Goal: Task Accomplishment & Management: Manage account settings

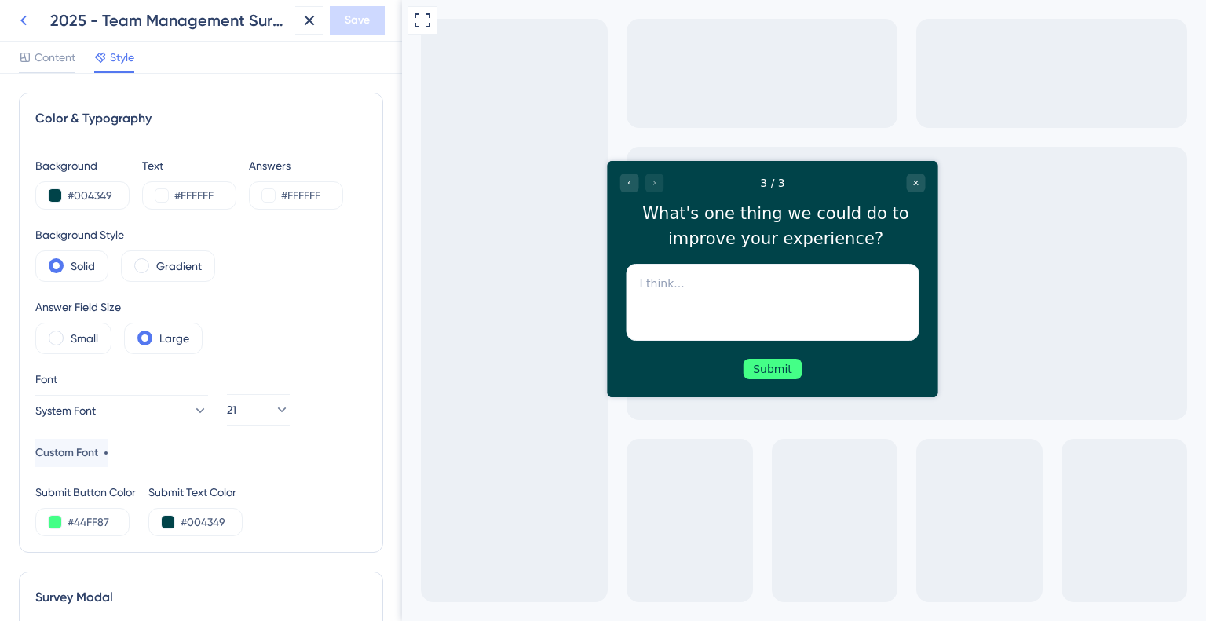
scroll to position [949, 0]
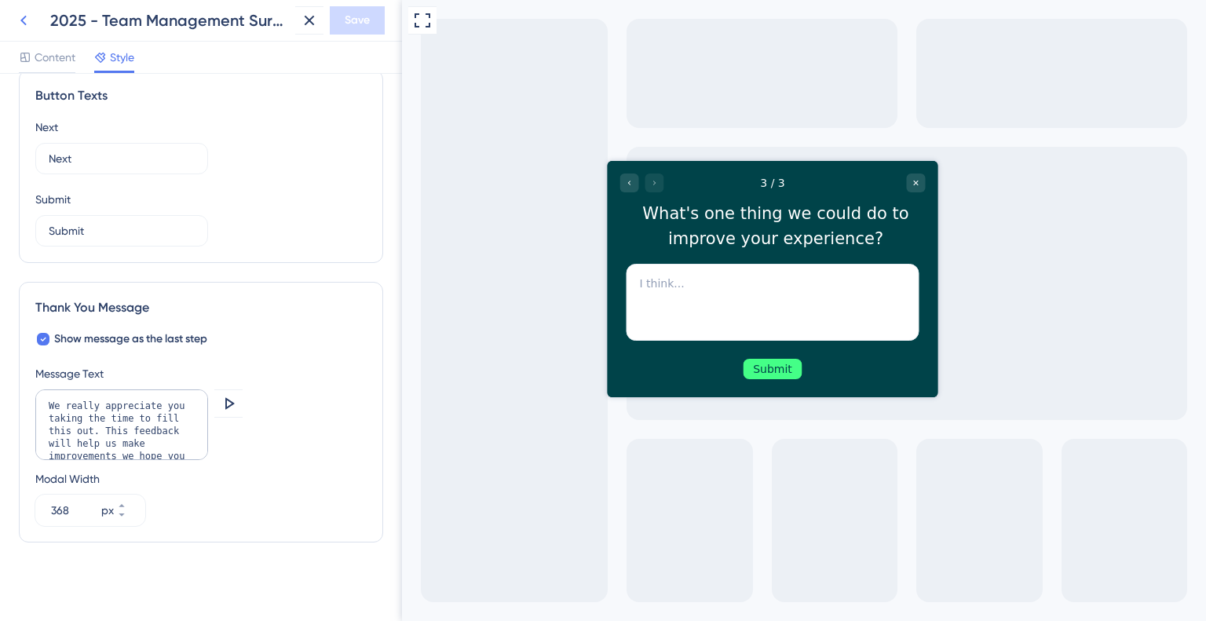
click at [28, 18] on icon at bounding box center [23, 20] width 19 height 19
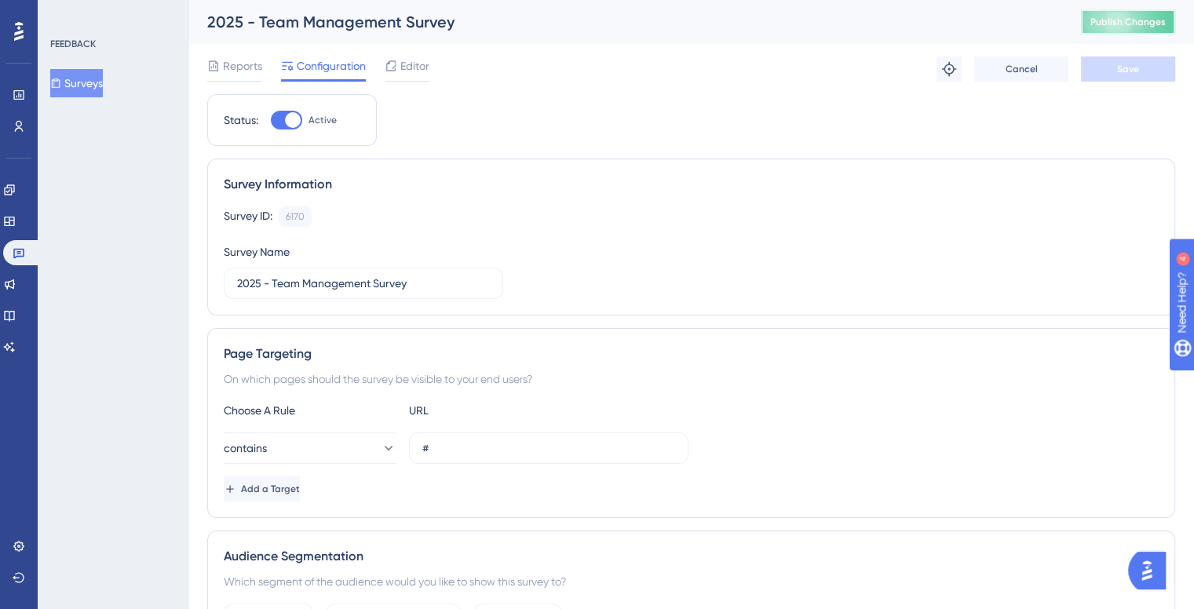
click at [1110, 29] on button "Publish Changes" at bounding box center [1128, 21] width 94 height 25
click at [8, 219] on link at bounding box center [9, 221] width 13 height 25
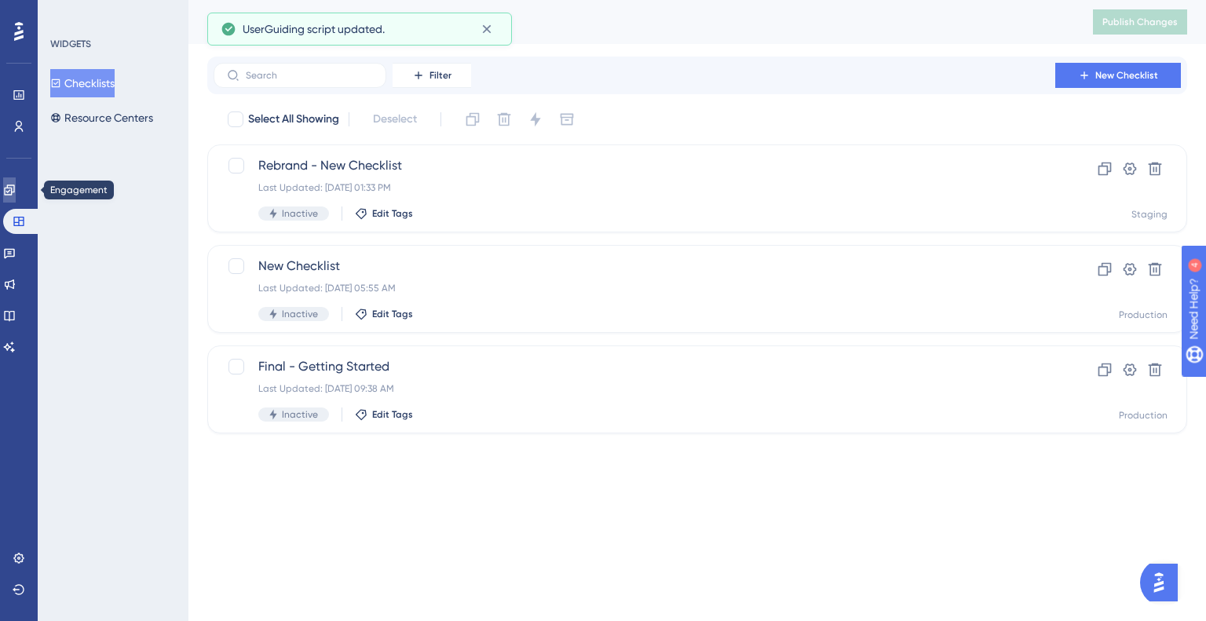
click at [16, 191] on link at bounding box center [9, 189] width 13 height 25
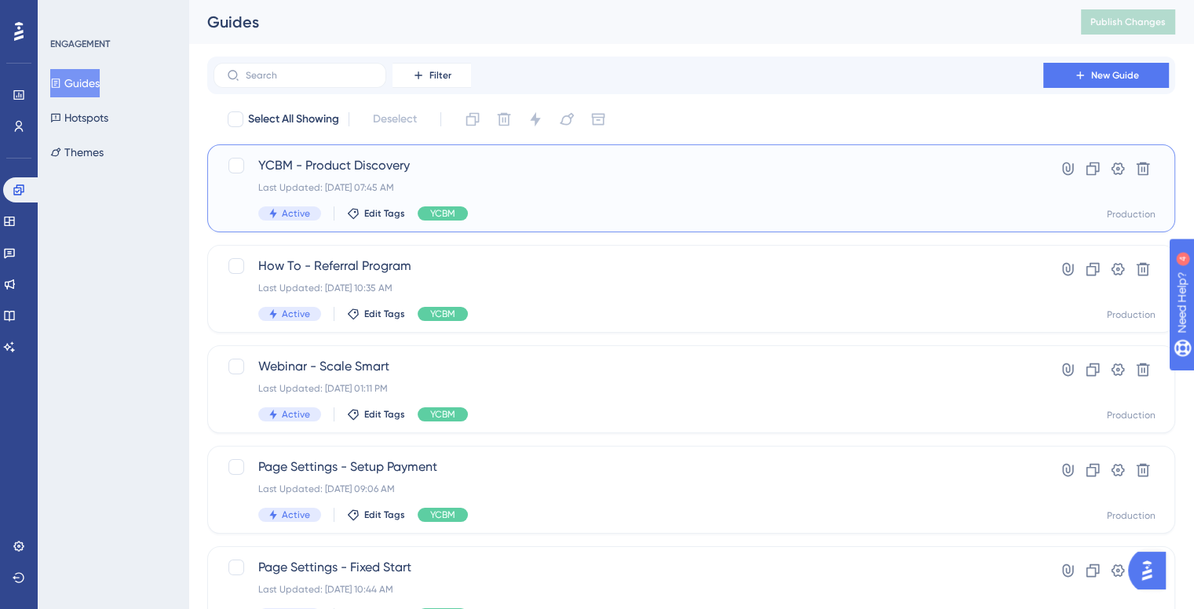
click at [383, 174] on span "YCBM - Product Discovery" at bounding box center [628, 165] width 740 height 19
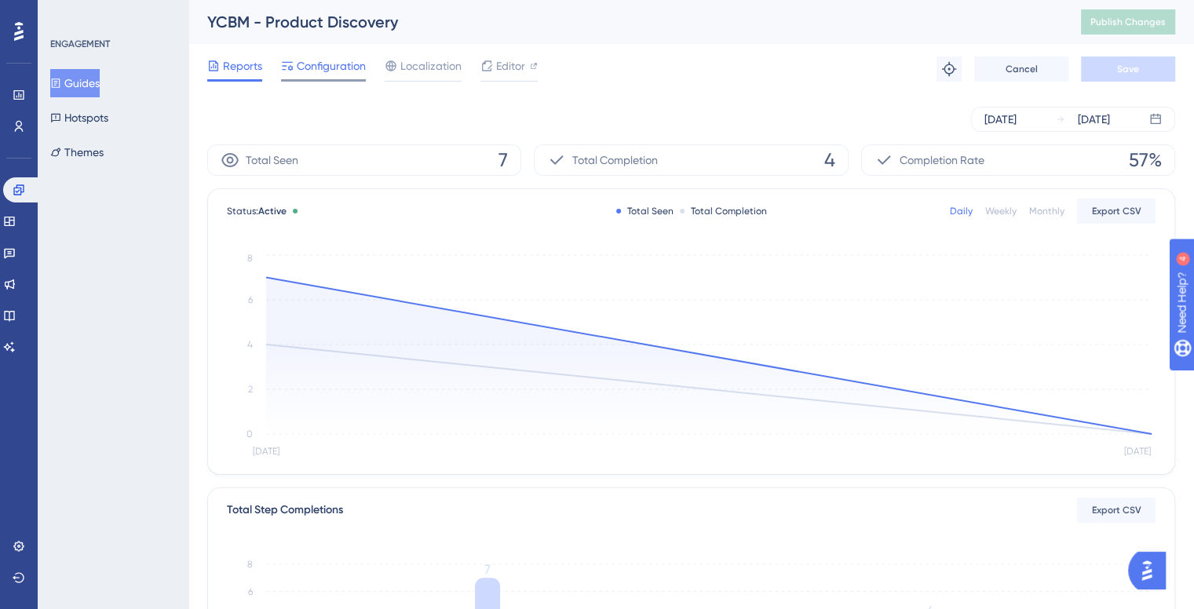
click at [351, 64] on span "Configuration" at bounding box center [331, 66] width 69 height 19
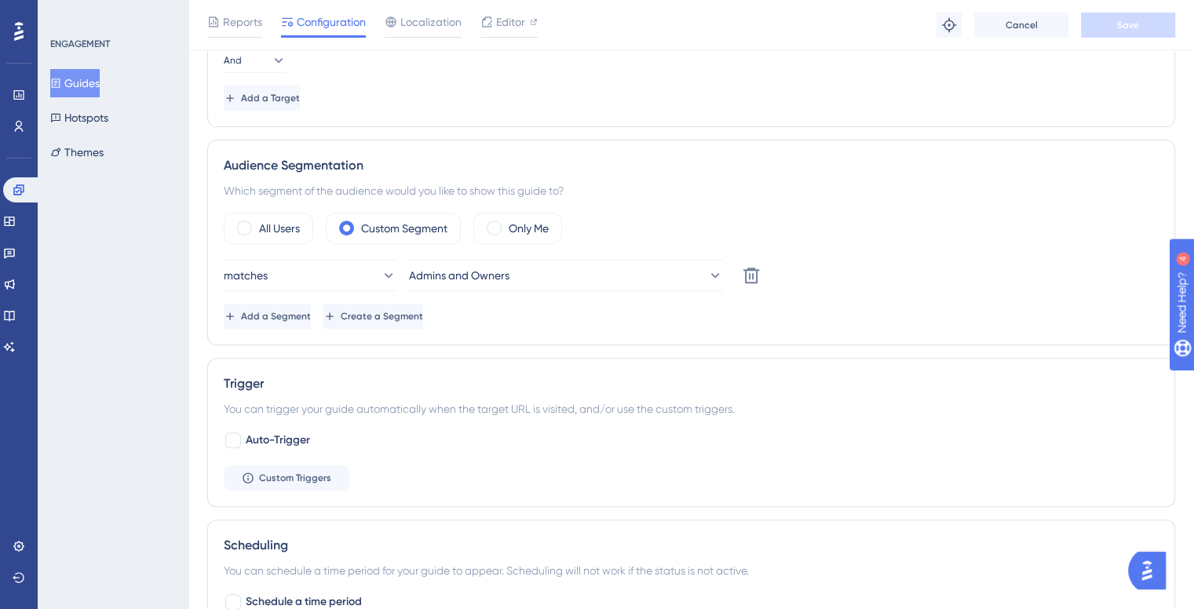
scroll to position [628, 0]
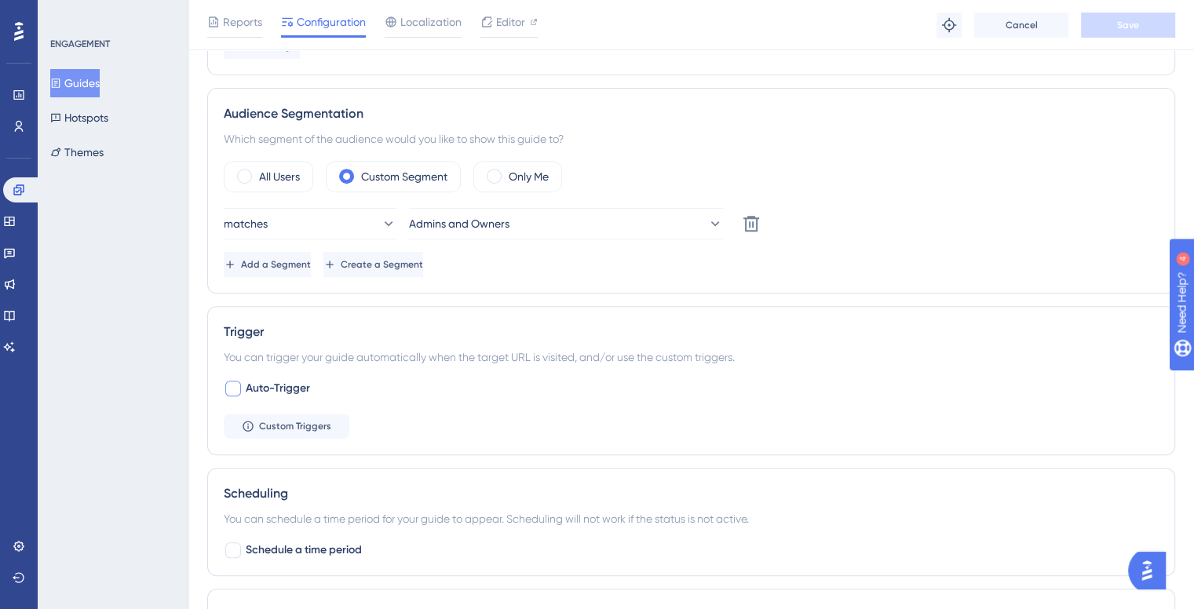
click at [281, 386] on span "Auto-Trigger" at bounding box center [278, 388] width 64 height 19
checkbox input "true"
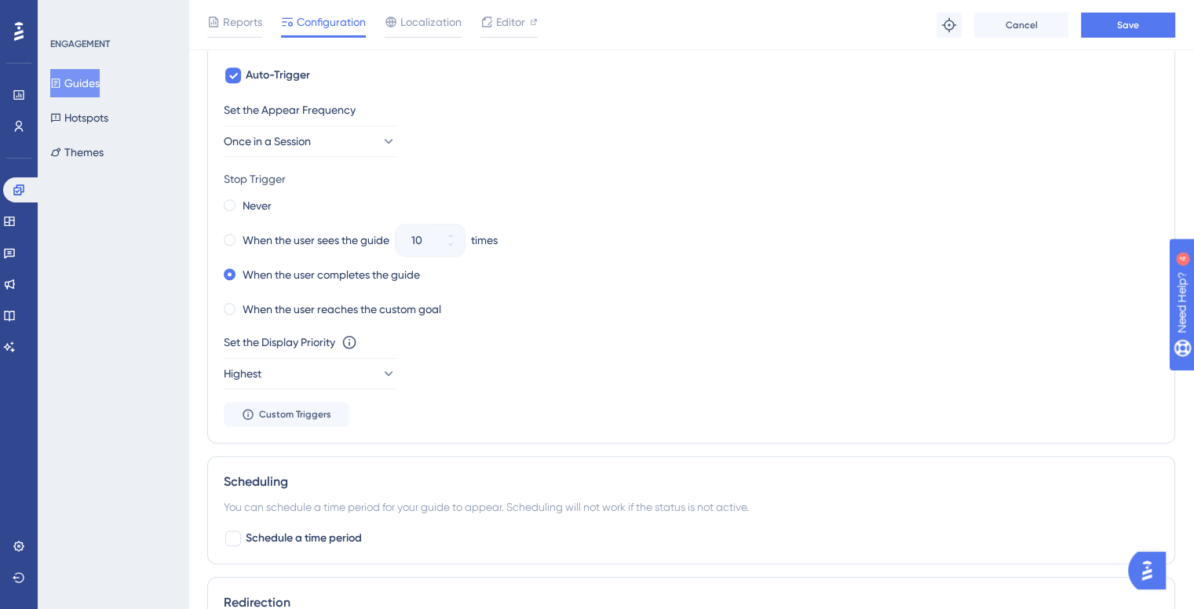
scroll to position [942, 0]
click at [240, 239] on div "When the user sees the guide" at bounding box center [307, 239] width 166 height 22
click at [459, 245] on button "10" at bounding box center [451, 247] width 28 height 16
click at [446, 245] on icon at bounding box center [441, 243] width 9 height 9
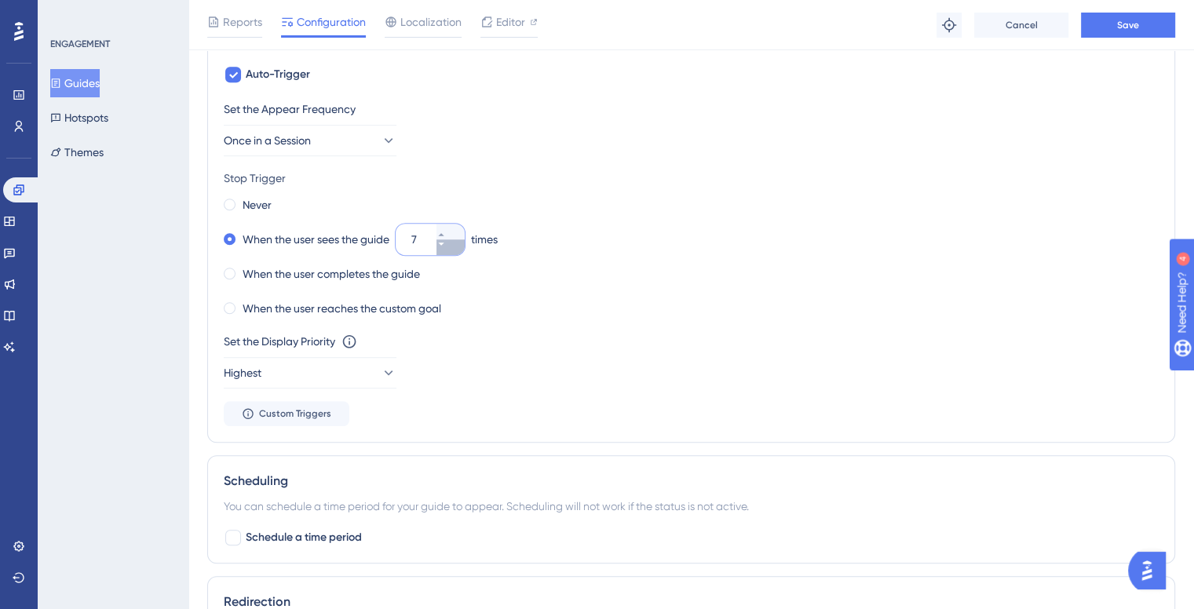
click at [446, 245] on icon at bounding box center [441, 243] width 9 height 9
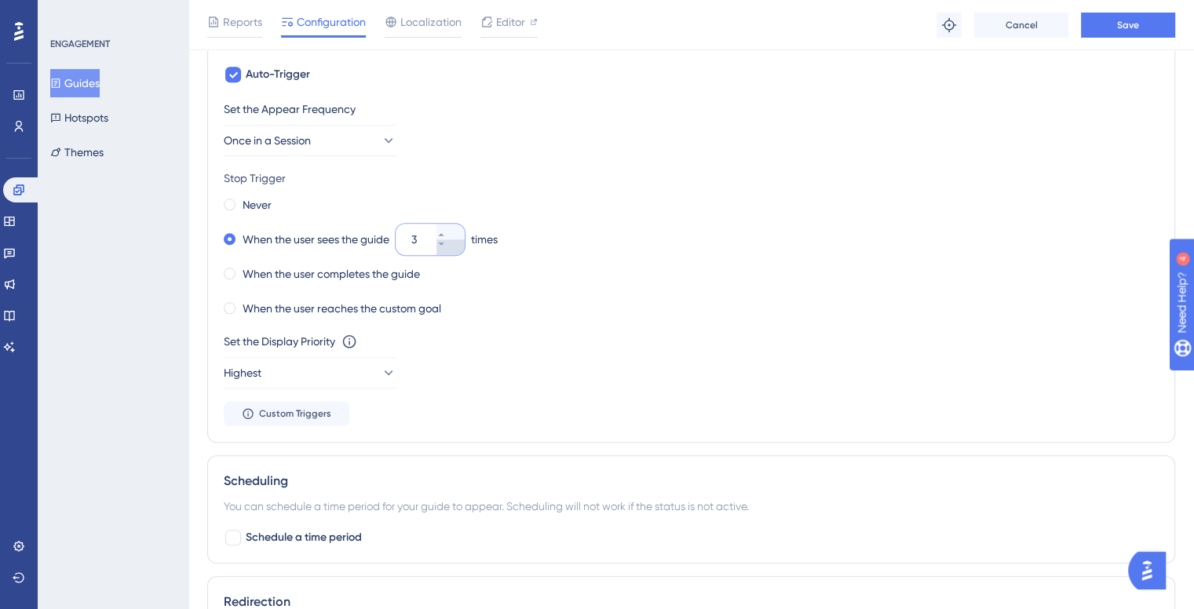
type input "2"
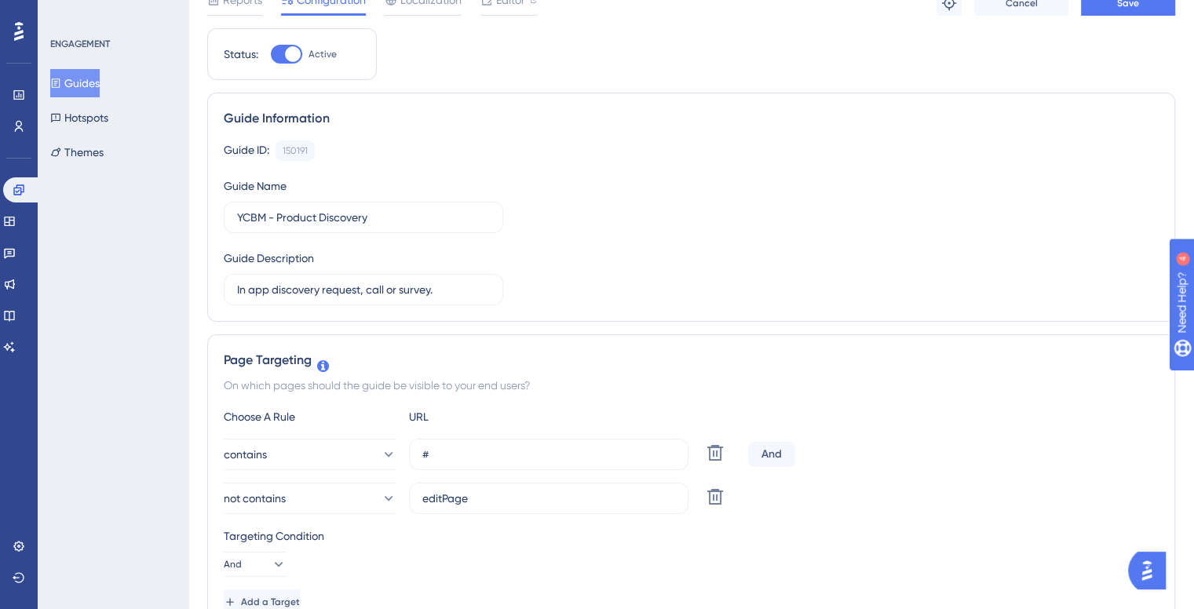
scroll to position [0, 0]
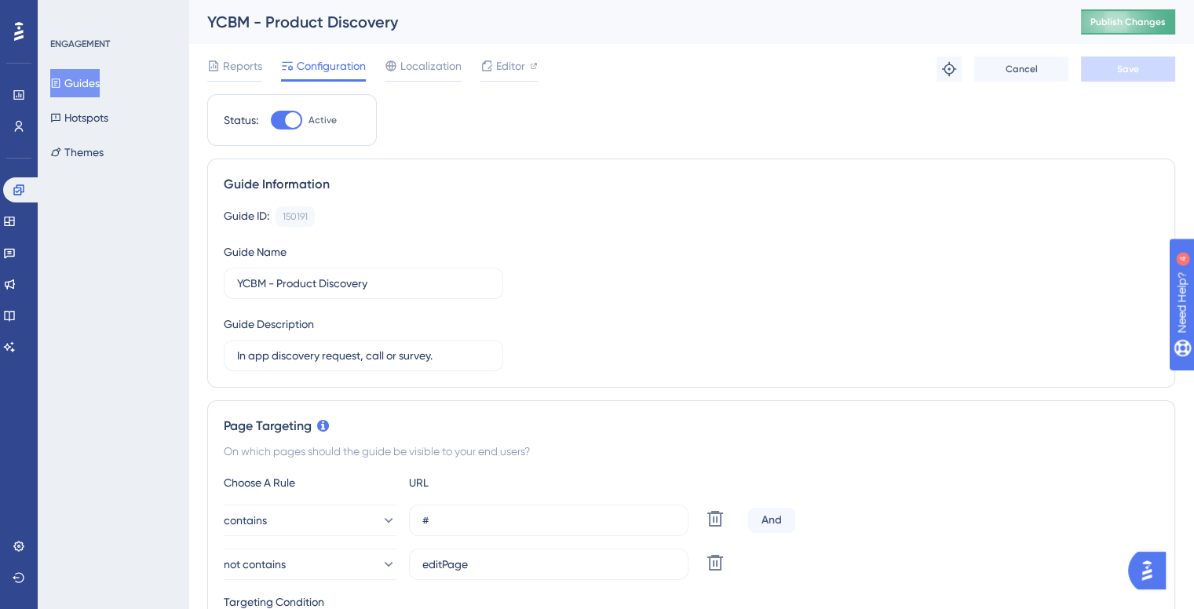
click at [1128, 24] on span "Publish Changes" at bounding box center [1128, 22] width 75 height 13
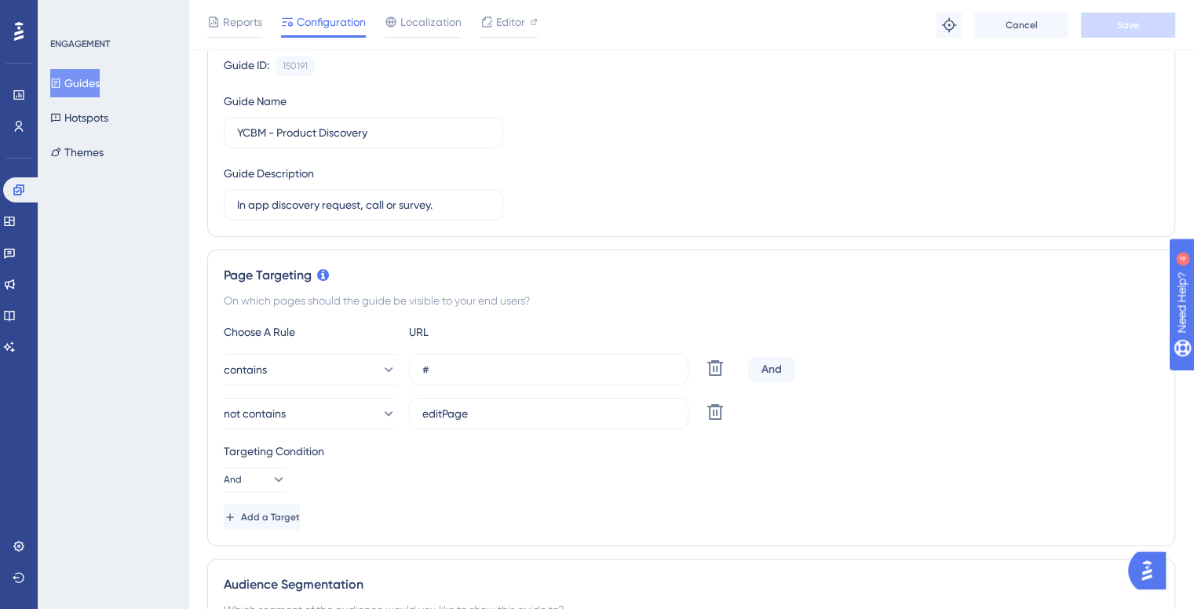
scroll to position [785, 0]
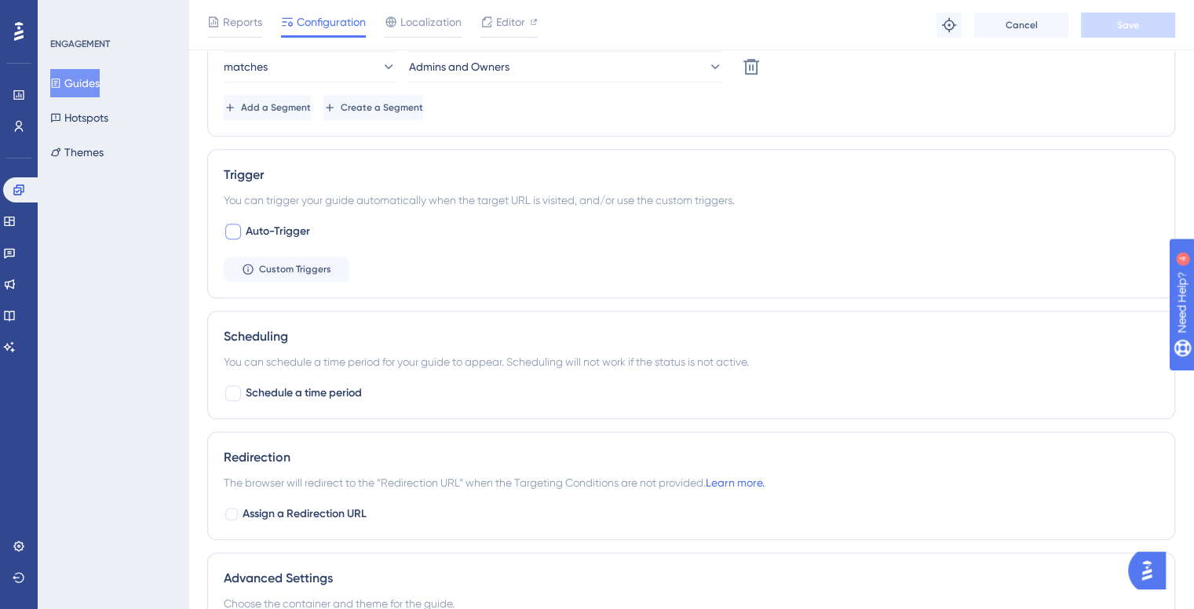
click at [231, 233] on div at bounding box center [233, 232] width 16 height 16
checkbox input "true"
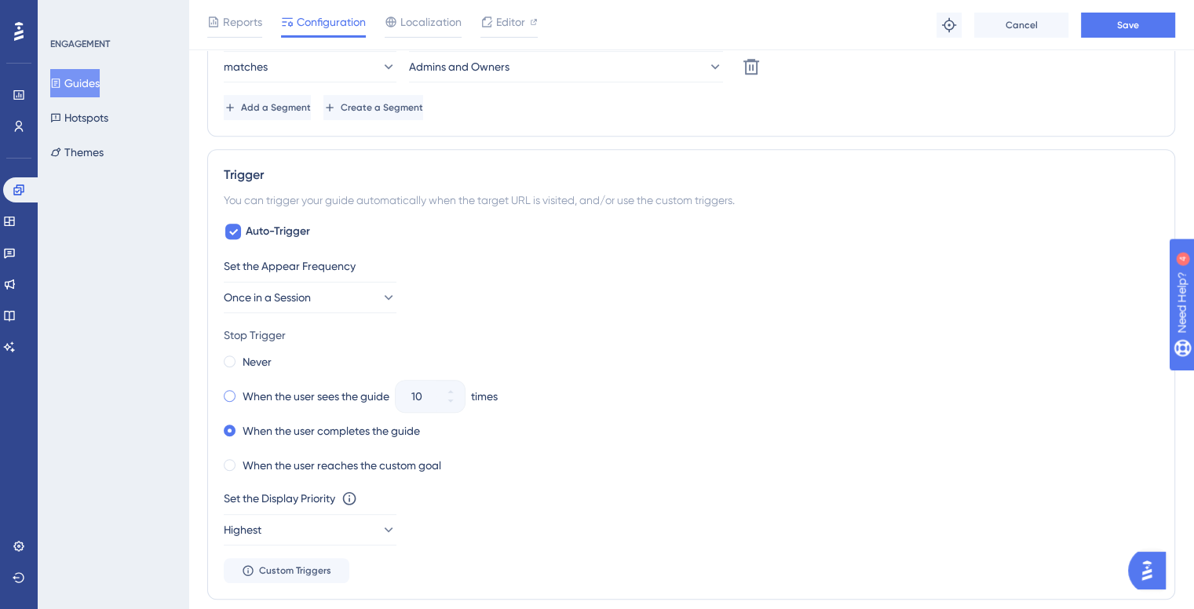
click at [235, 389] on div "When the user sees the guide" at bounding box center [307, 397] width 166 height 22
click at [458, 400] on button "10" at bounding box center [451, 405] width 28 height 16
click at [458, 400] on button "9" at bounding box center [451, 405] width 28 height 16
click at [446, 400] on icon at bounding box center [441, 401] width 9 height 9
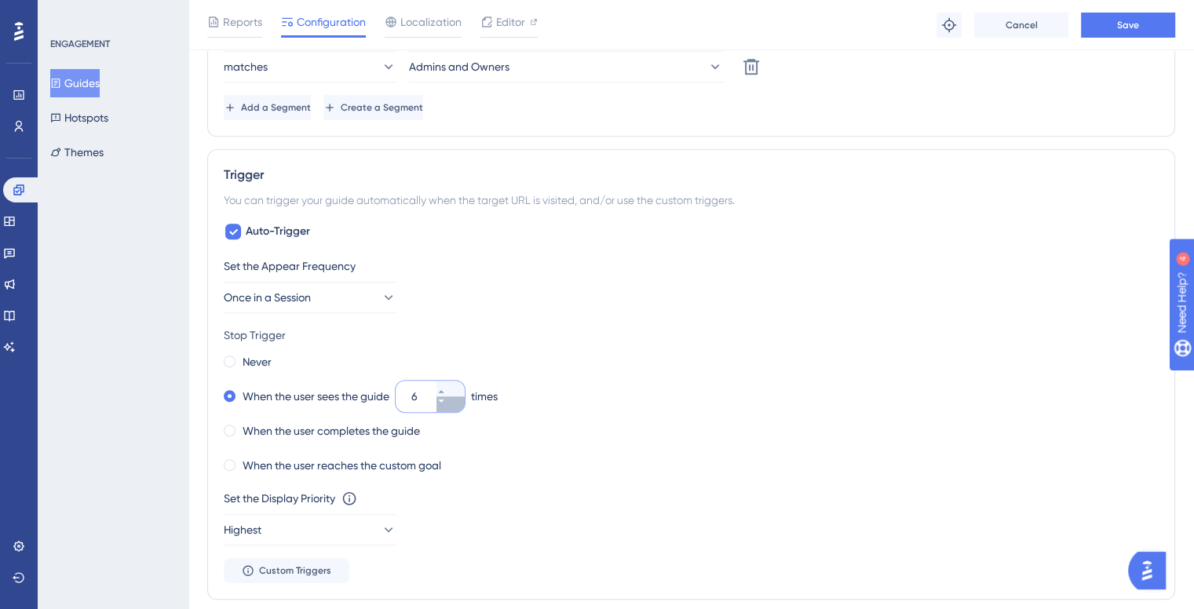
click at [446, 400] on icon at bounding box center [441, 401] width 9 height 9
click at [446, 397] on icon at bounding box center [441, 401] width 9 height 9
type input "2"
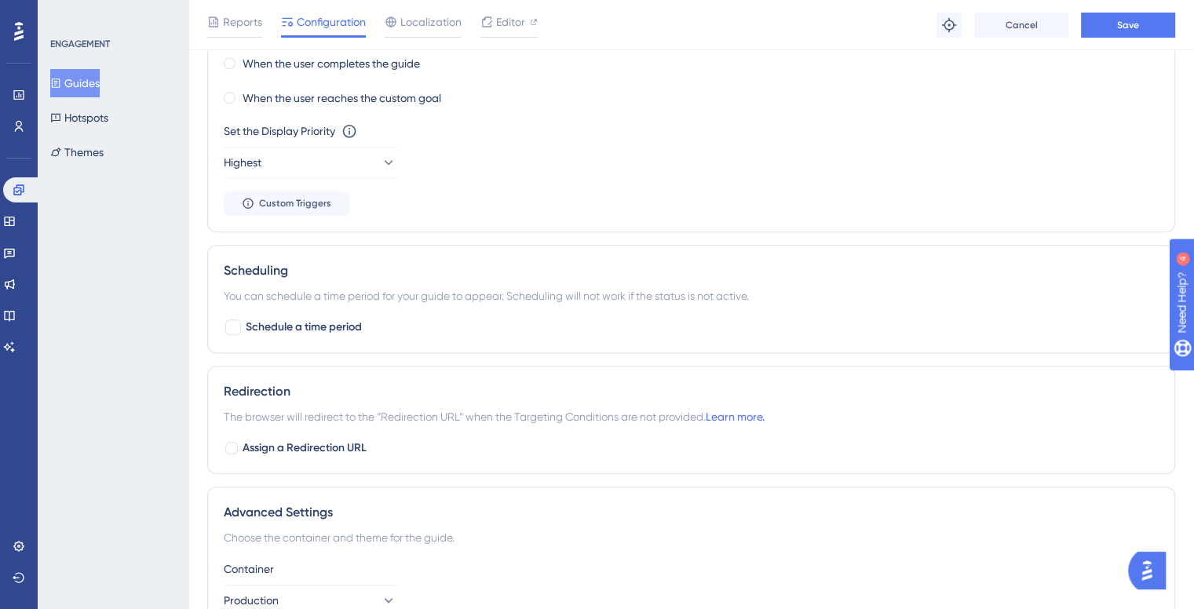
scroll to position [1151, 0]
click at [292, 328] on span "Schedule a time period" at bounding box center [304, 329] width 116 height 19
checkbox input "true"
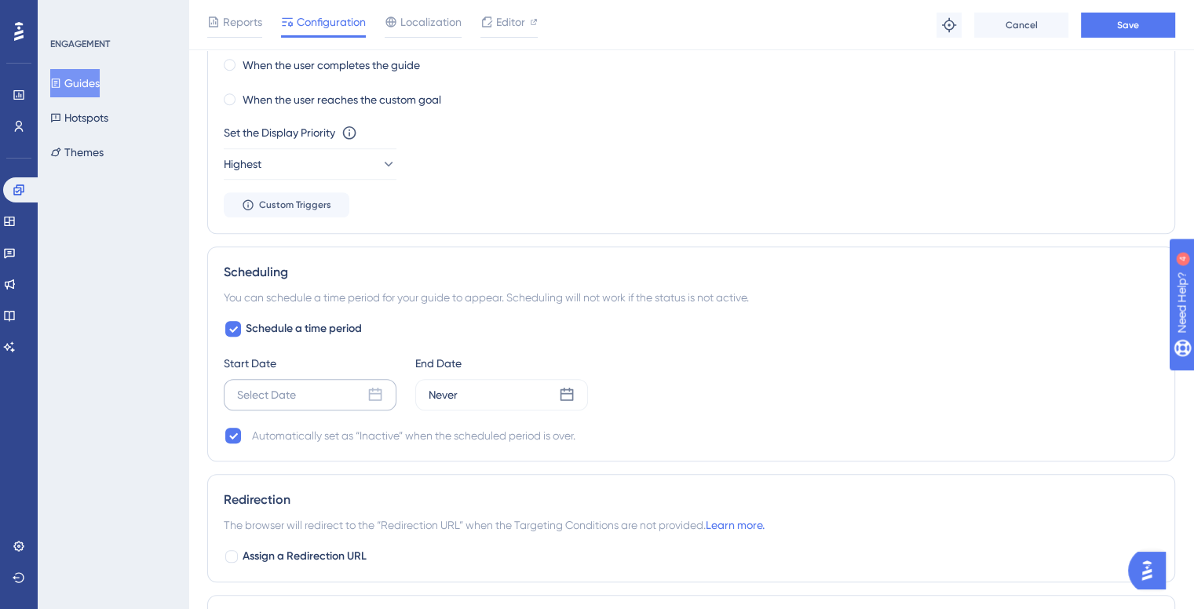
click at [301, 399] on div "Select Date" at bounding box center [310, 394] width 173 height 31
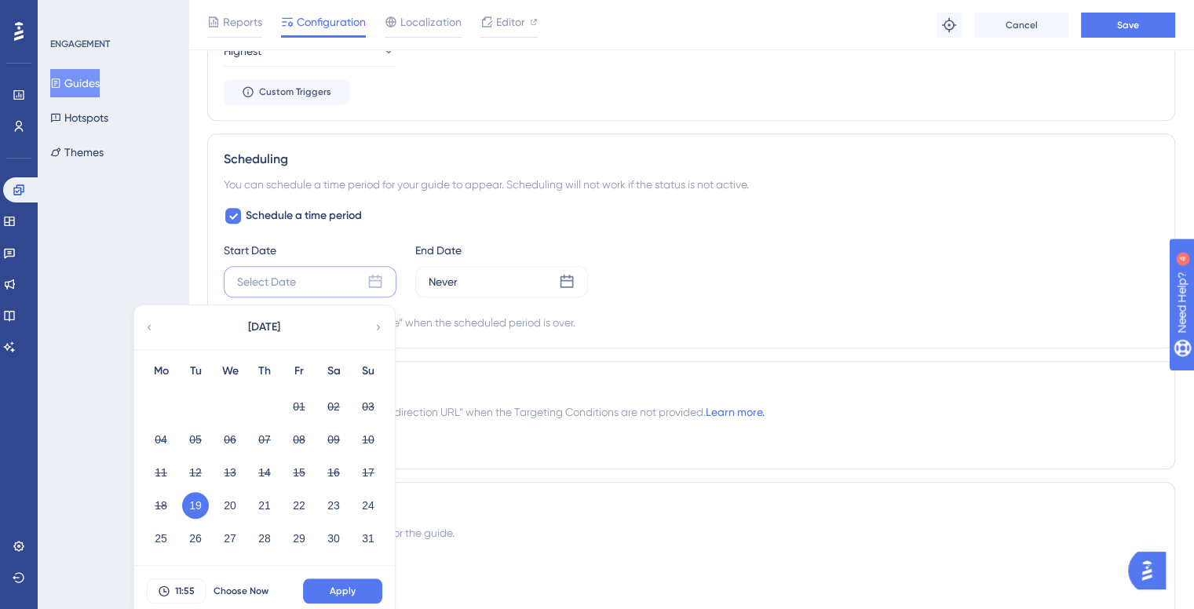
scroll to position [1387, 0]
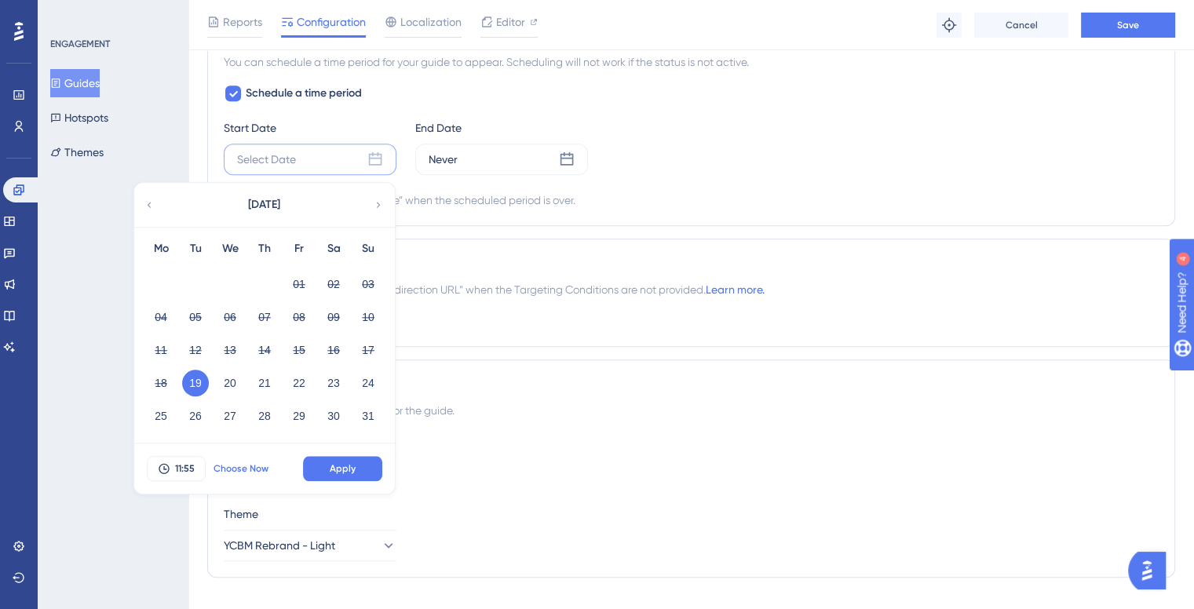
click at [241, 469] on span "Choose Now" at bounding box center [241, 468] width 55 height 13
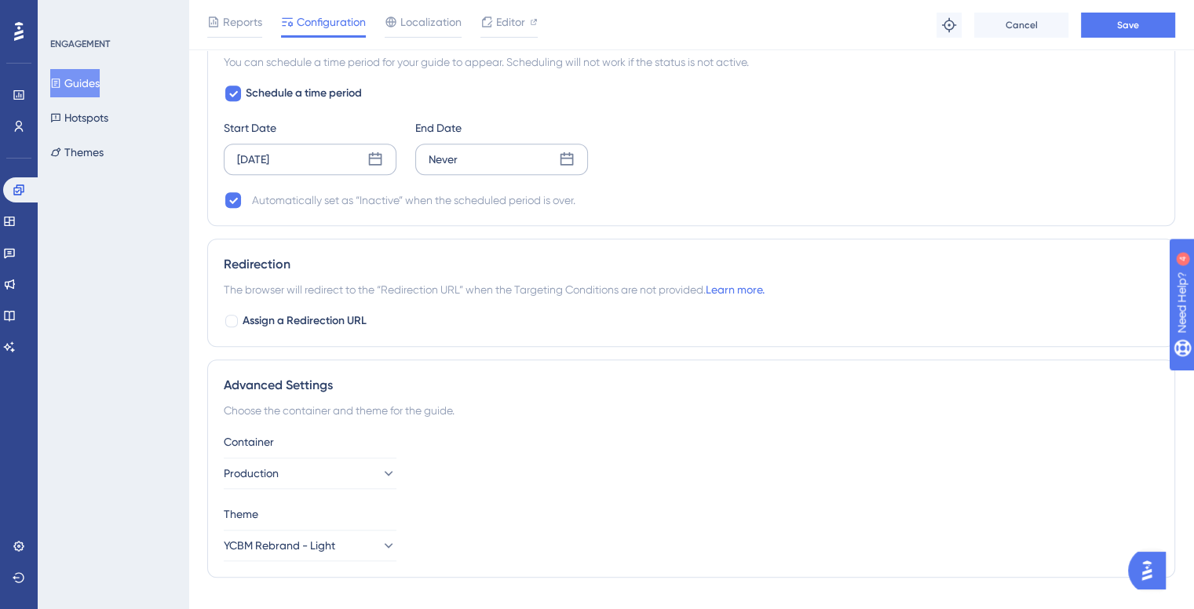
click at [474, 162] on div "Never" at bounding box center [501, 159] width 173 height 31
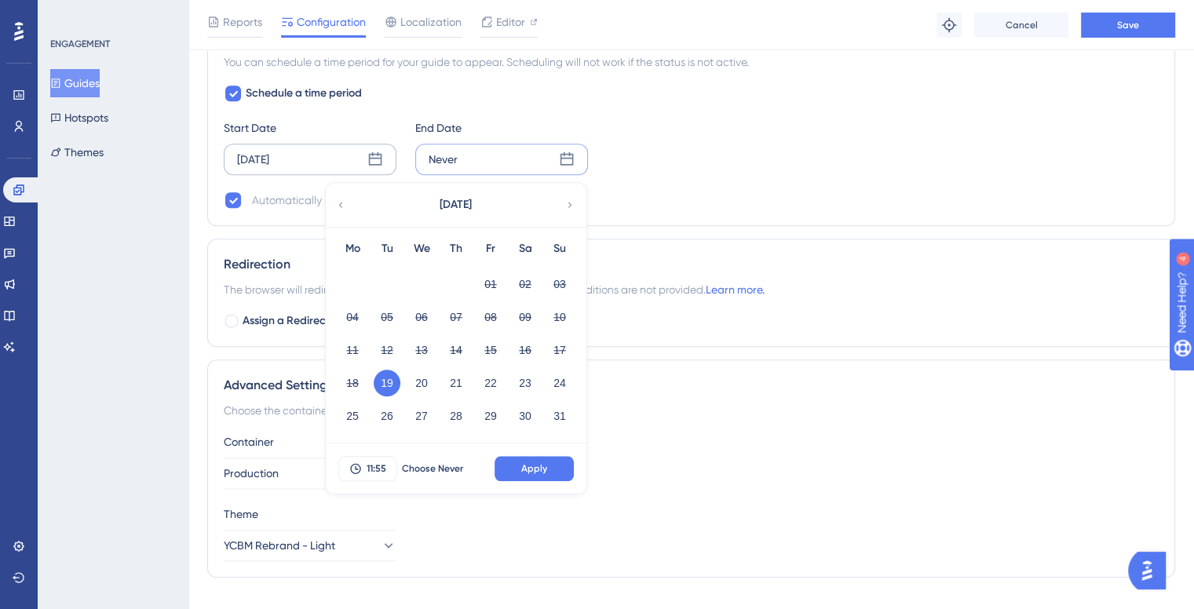
click at [565, 200] on icon at bounding box center [570, 205] width 11 height 14
click at [359, 313] on button "08" at bounding box center [352, 317] width 27 height 27
click at [558, 460] on button "Apply" at bounding box center [534, 468] width 79 height 25
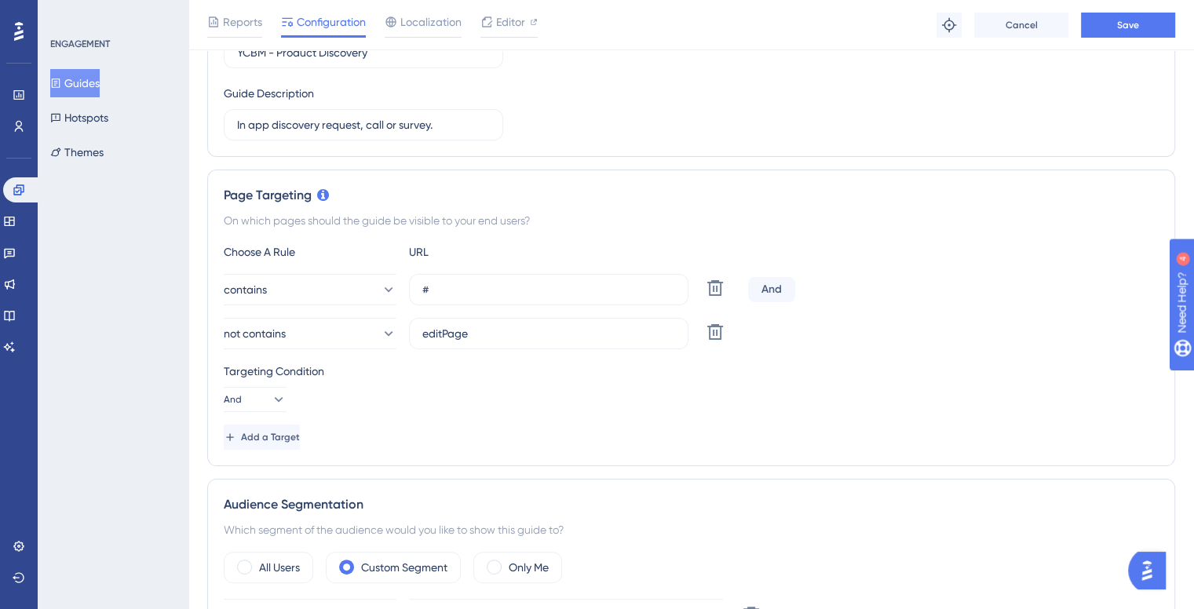
scroll to position [0, 0]
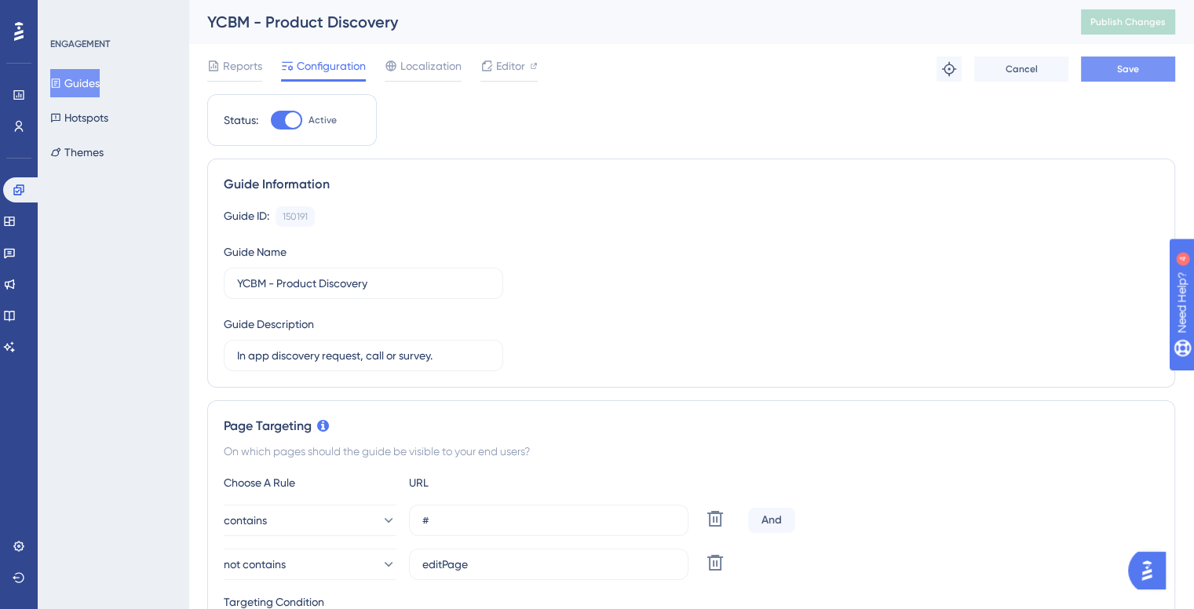
click at [1146, 76] on button "Save" at bounding box center [1128, 69] width 94 height 25
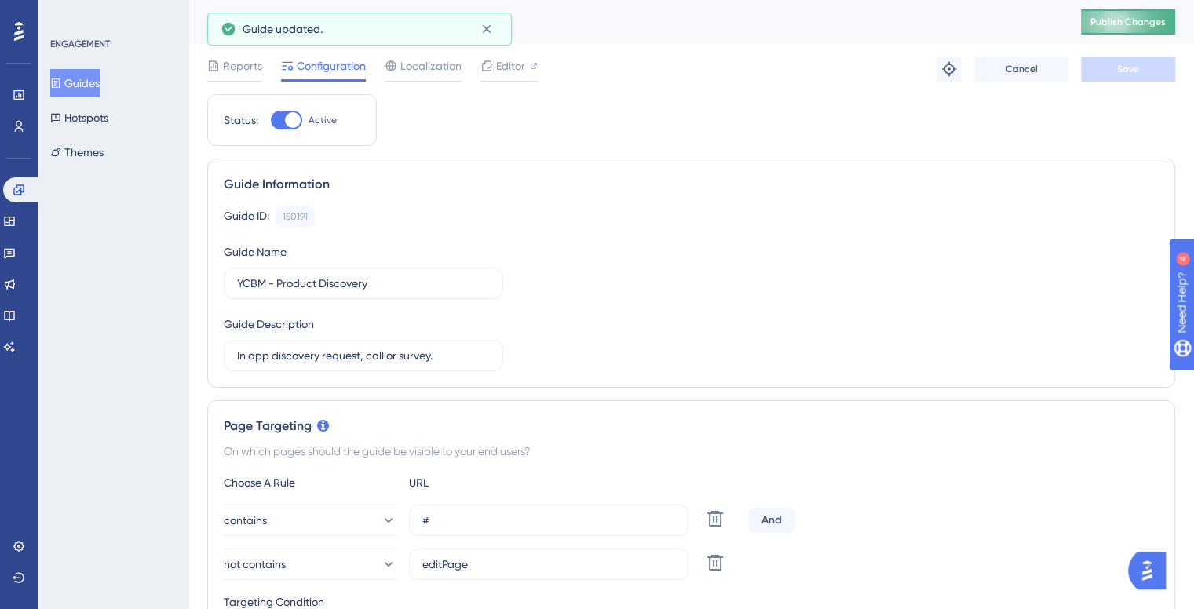
click at [1150, 23] on span "Publish Changes" at bounding box center [1128, 22] width 75 height 13
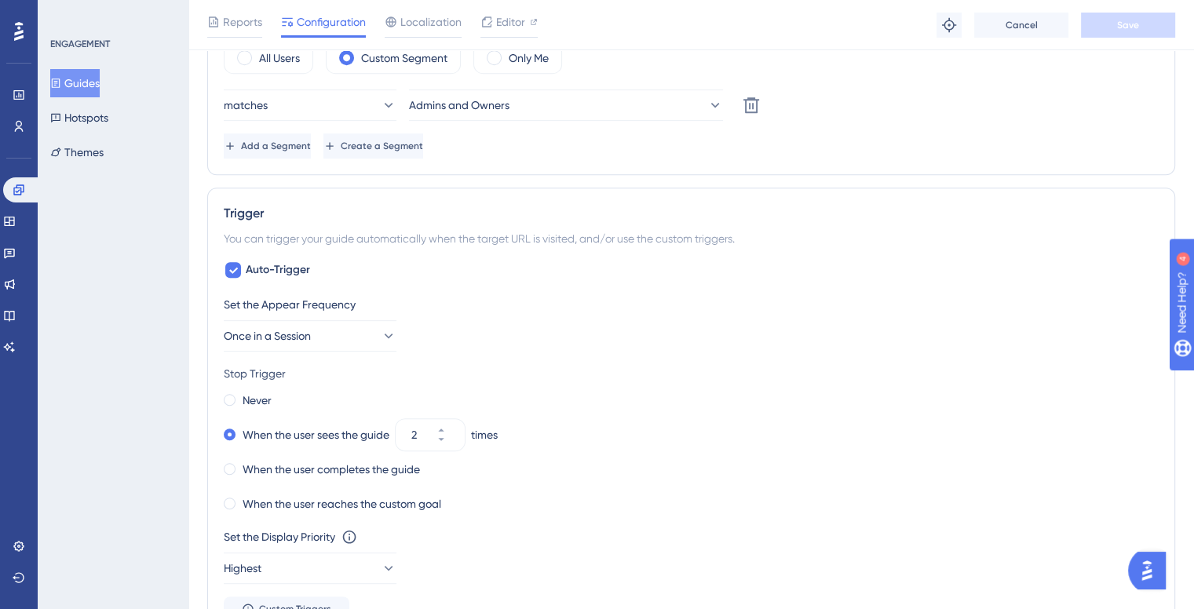
scroll to position [785, 0]
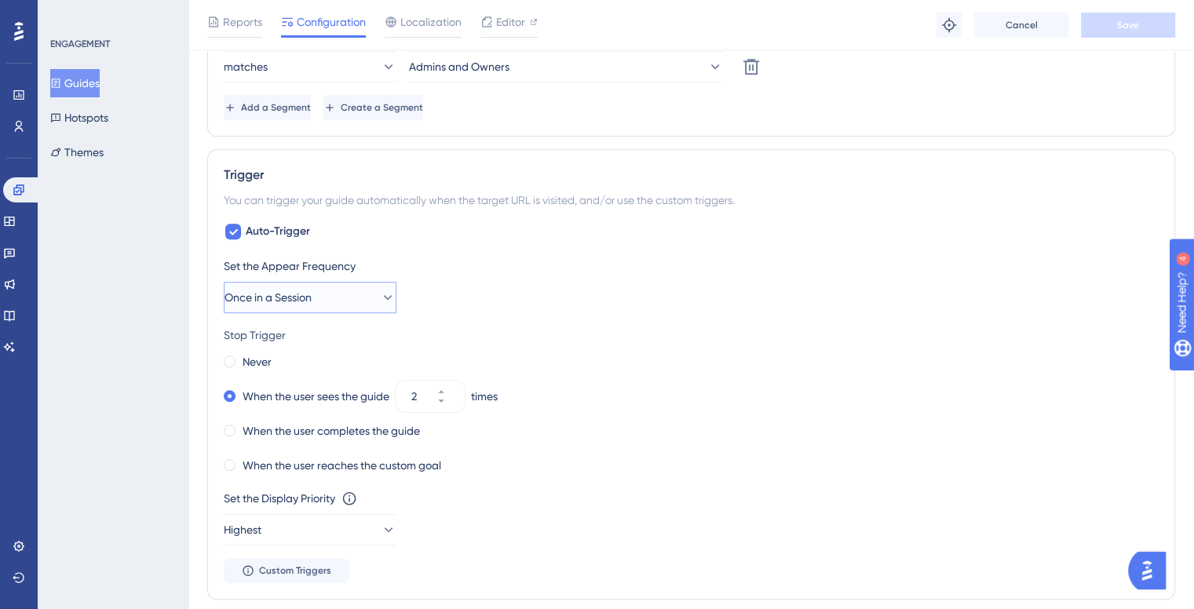
click at [356, 294] on button "Once in a Session" at bounding box center [310, 297] width 173 height 31
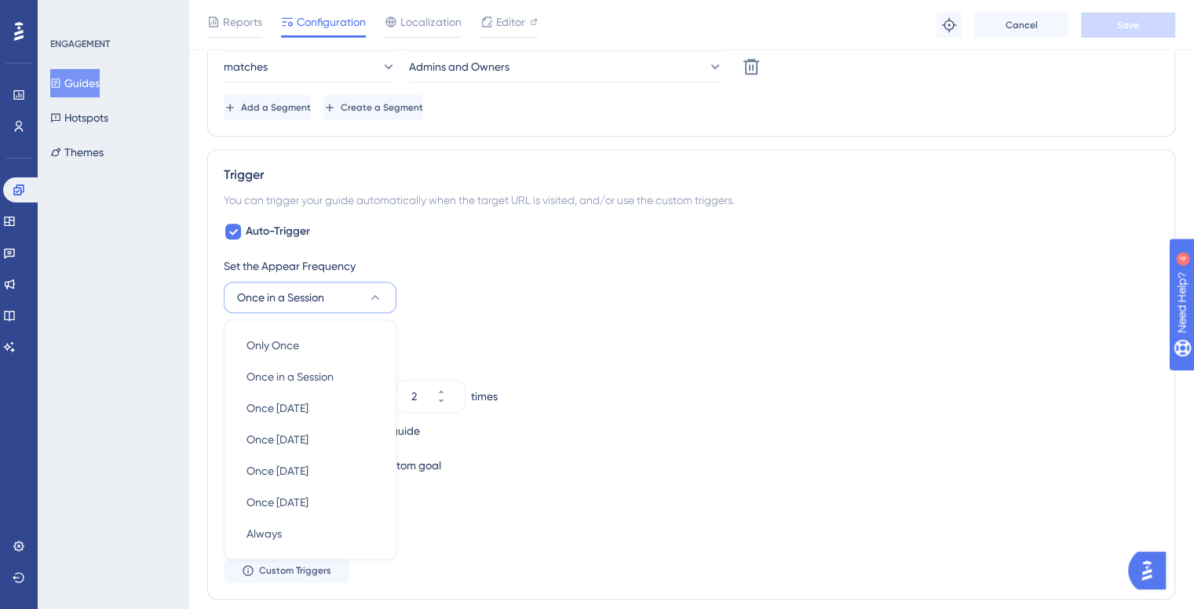
scroll to position [908, 0]
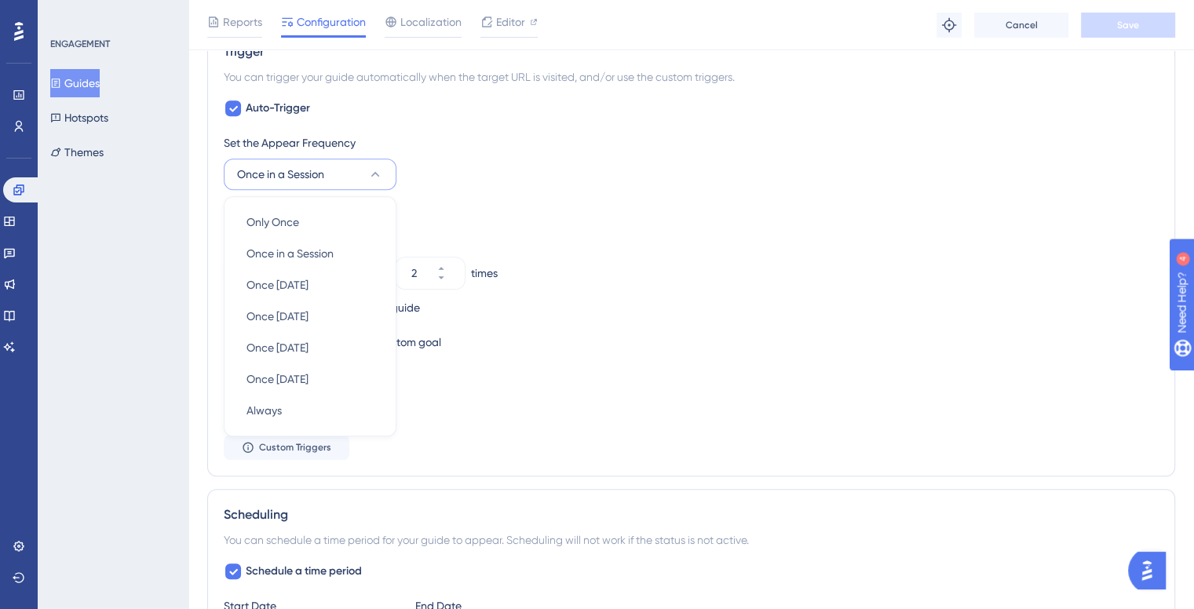
click at [625, 205] on div "Stop Trigger" at bounding box center [691, 212] width 935 height 19
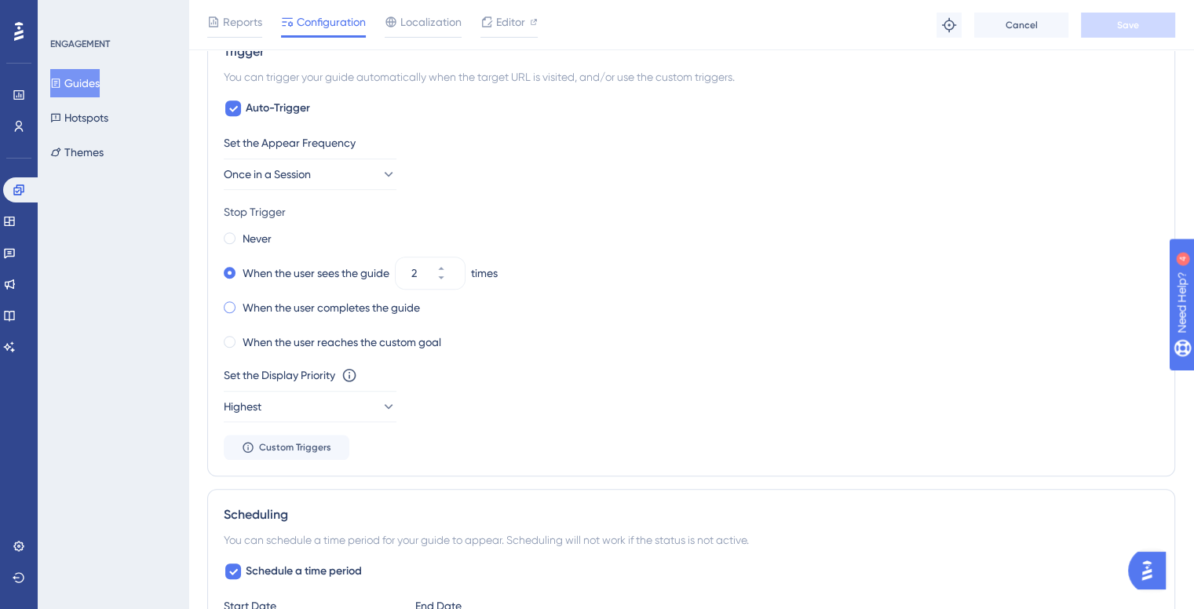
click at [331, 304] on label "When the user completes the guide" at bounding box center [331, 307] width 177 height 19
click at [1142, 21] on button "Save" at bounding box center [1128, 25] width 94 height 25
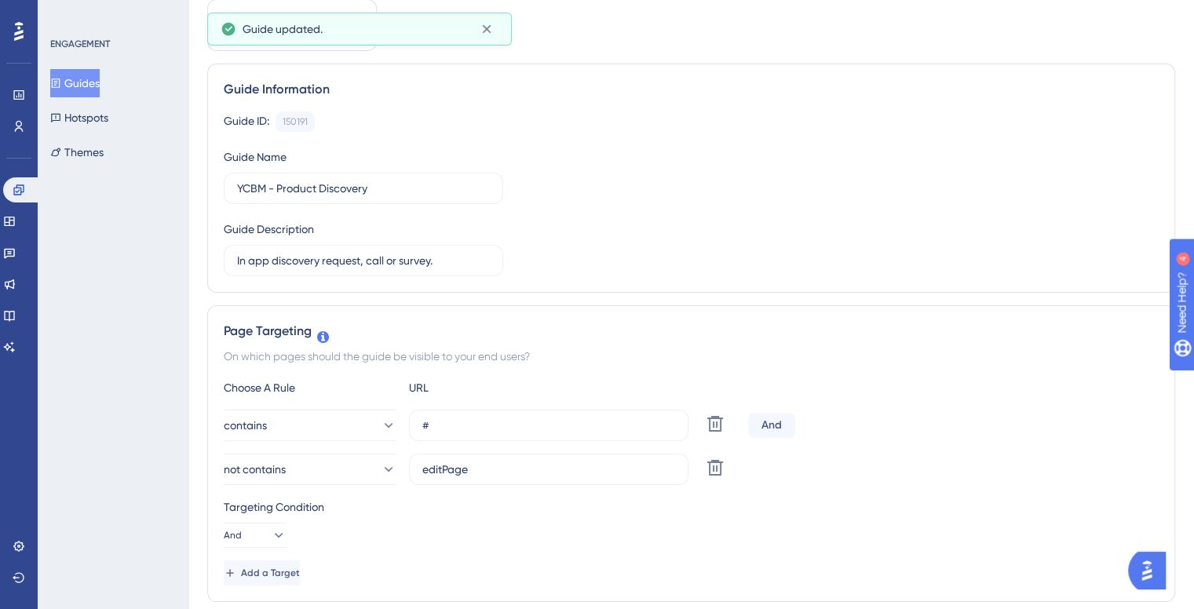
scroll to position [0, 0]
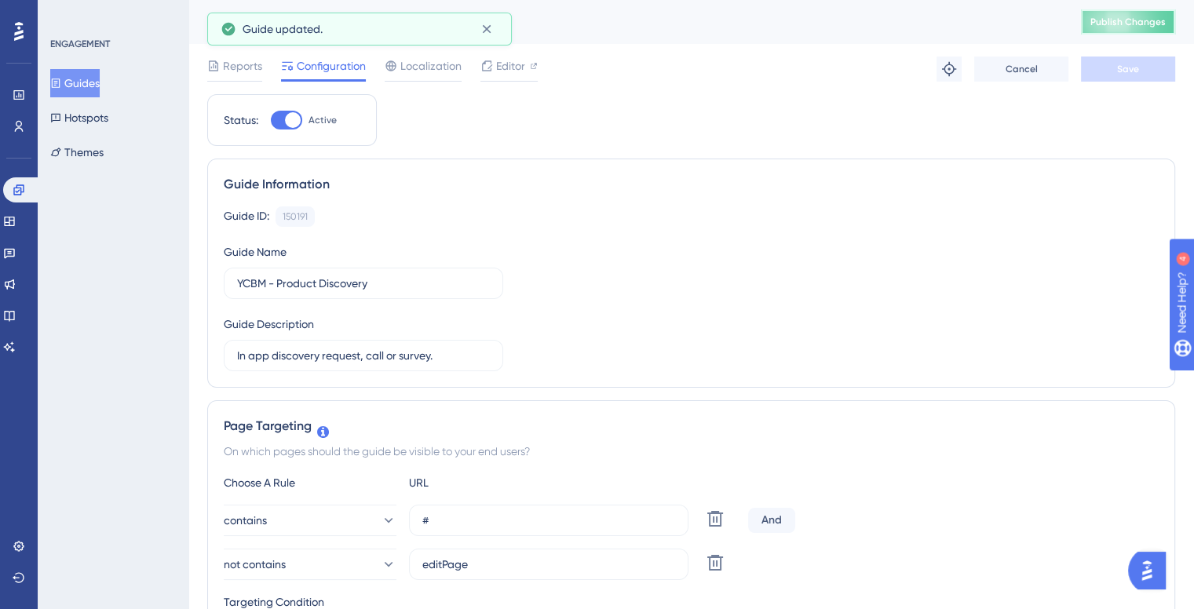
click at [1142, 27] on span "Publish Changes" at bounding box center [1128, 22] width 75 height 13
